Goal: Understand process/instructions

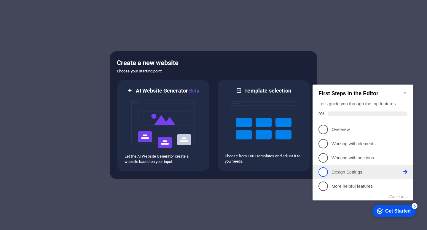
click at [359, 175] on link "4 Design Settings - incomplete" at bounding box center [362, 172] width 89 height 9
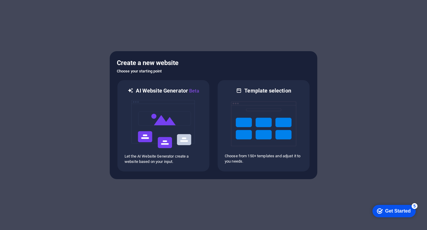
click at [385, 213] on div "Get Started" at bounding box center [397, 211] width 25 height 5
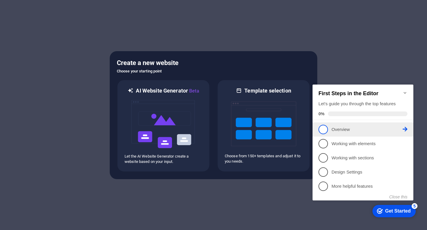
click at [350, 131] on p "Overview - incomplete" at bounding box center [366, 130] width 71 height 6
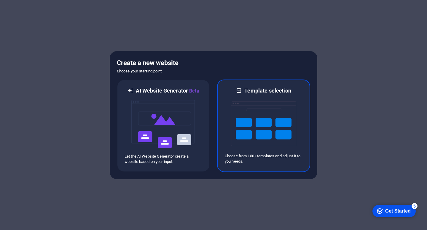
click at [264, 135] on img at bounding box center [263, 124] width 65 height 59
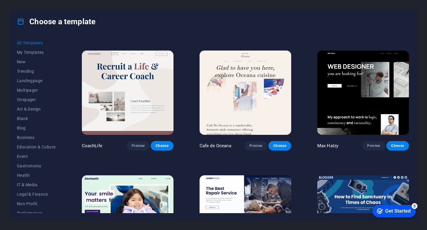
scroll to position [1491, 0]
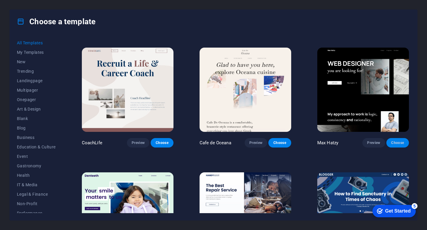
click at [398, 138] on button "Choose" at bounding box center [397, 142] width 23 height 9
